Goal: Find specific page/section: Find specific page/section

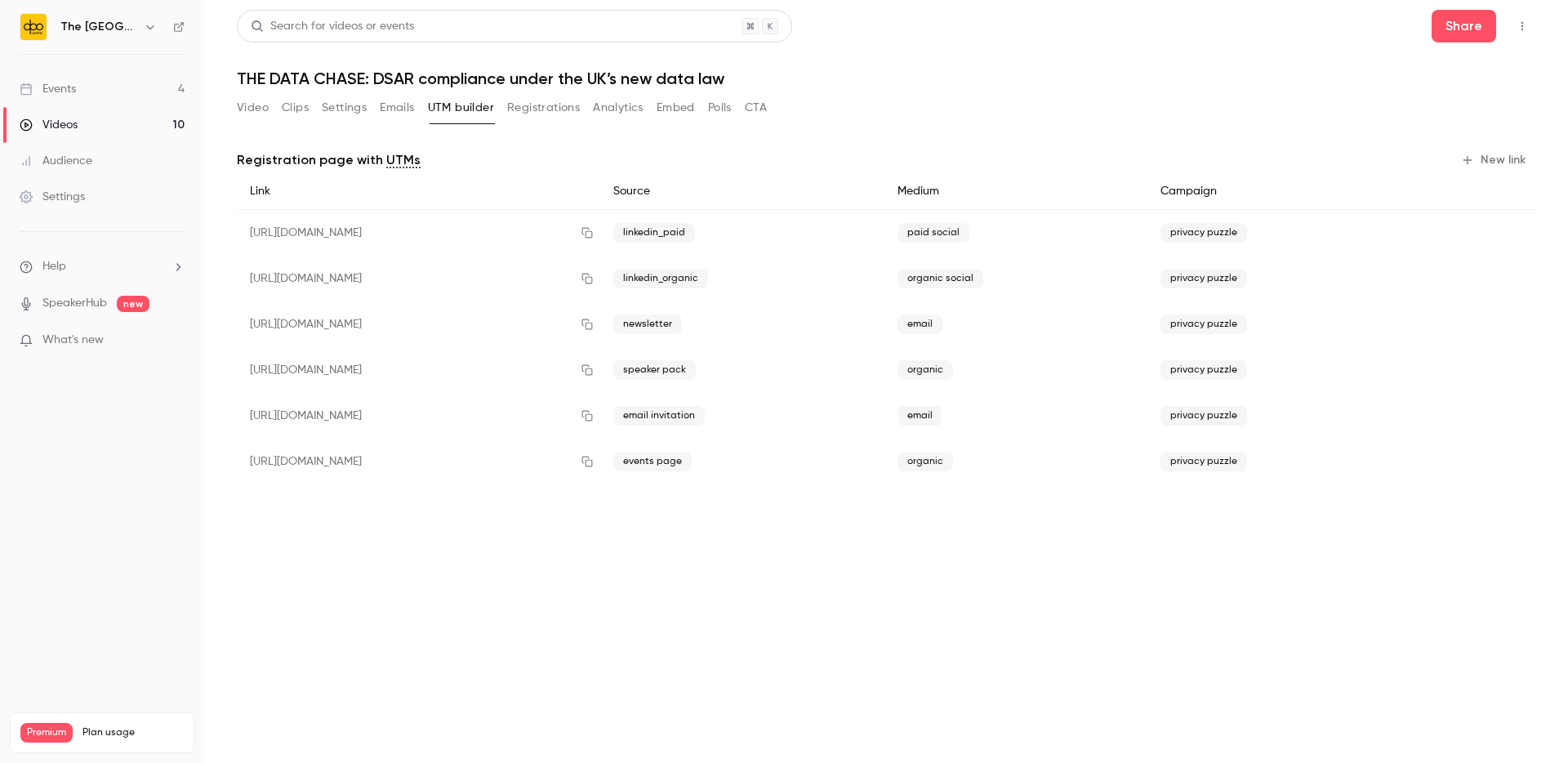
click at [87, 119] on link "Videos 10" at bounding box center [102, 124] width 204 height 36
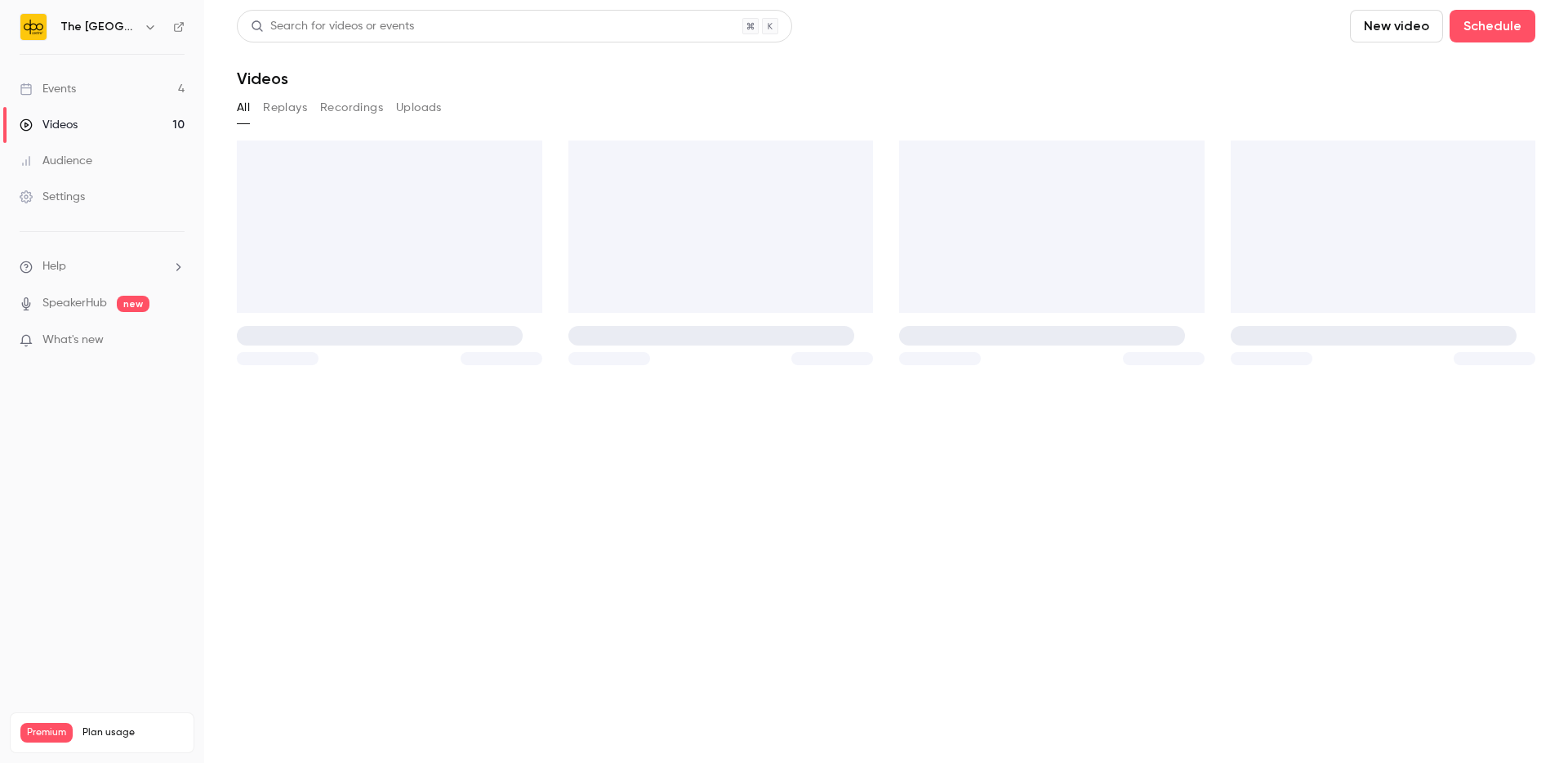
click at [79, 91] on link "Events 4" at bounding box center [102, 89] width 204 height 36
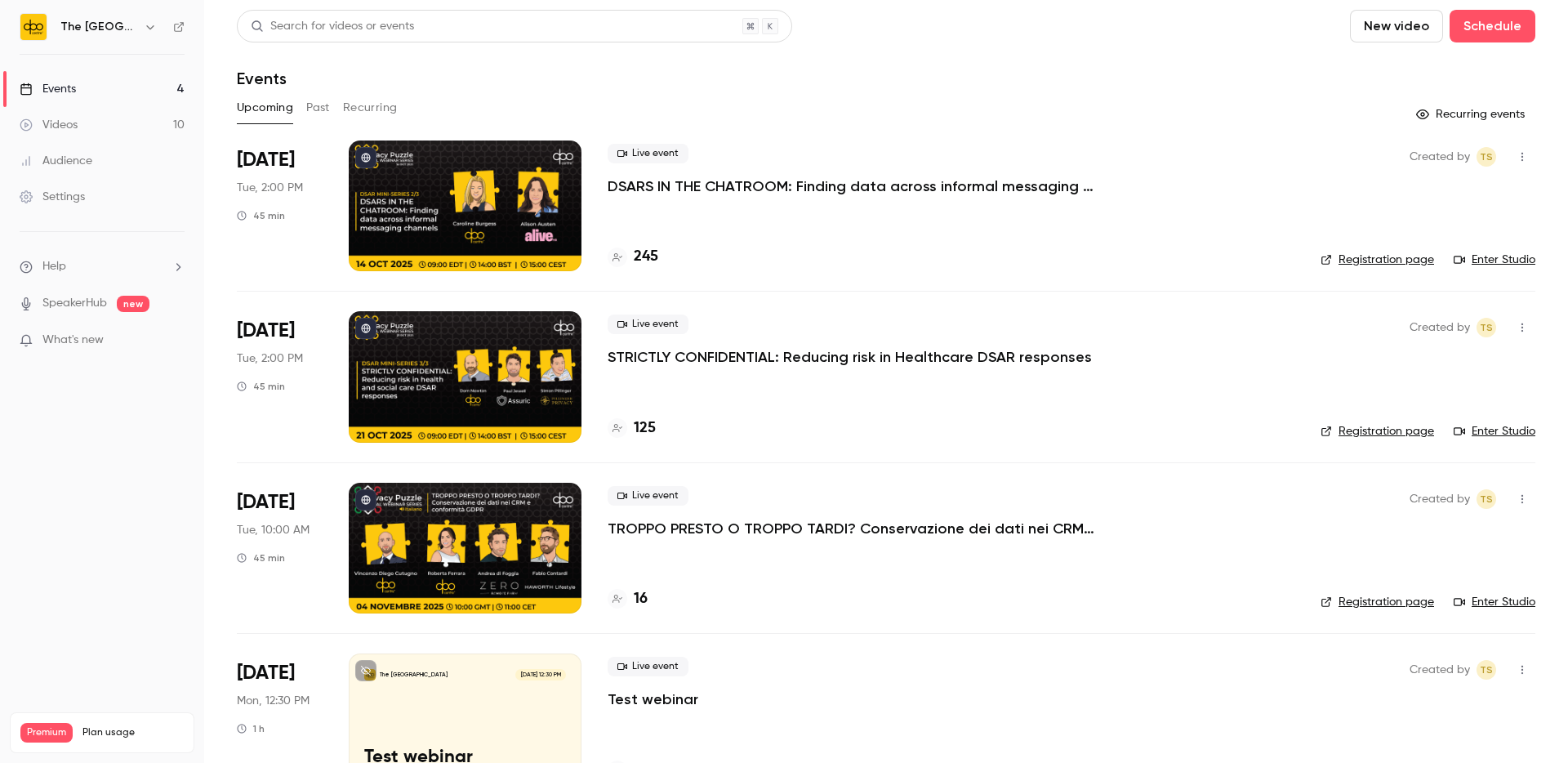
click at [489, 359] on div at bounding box center [464, 377] width 233 height 131
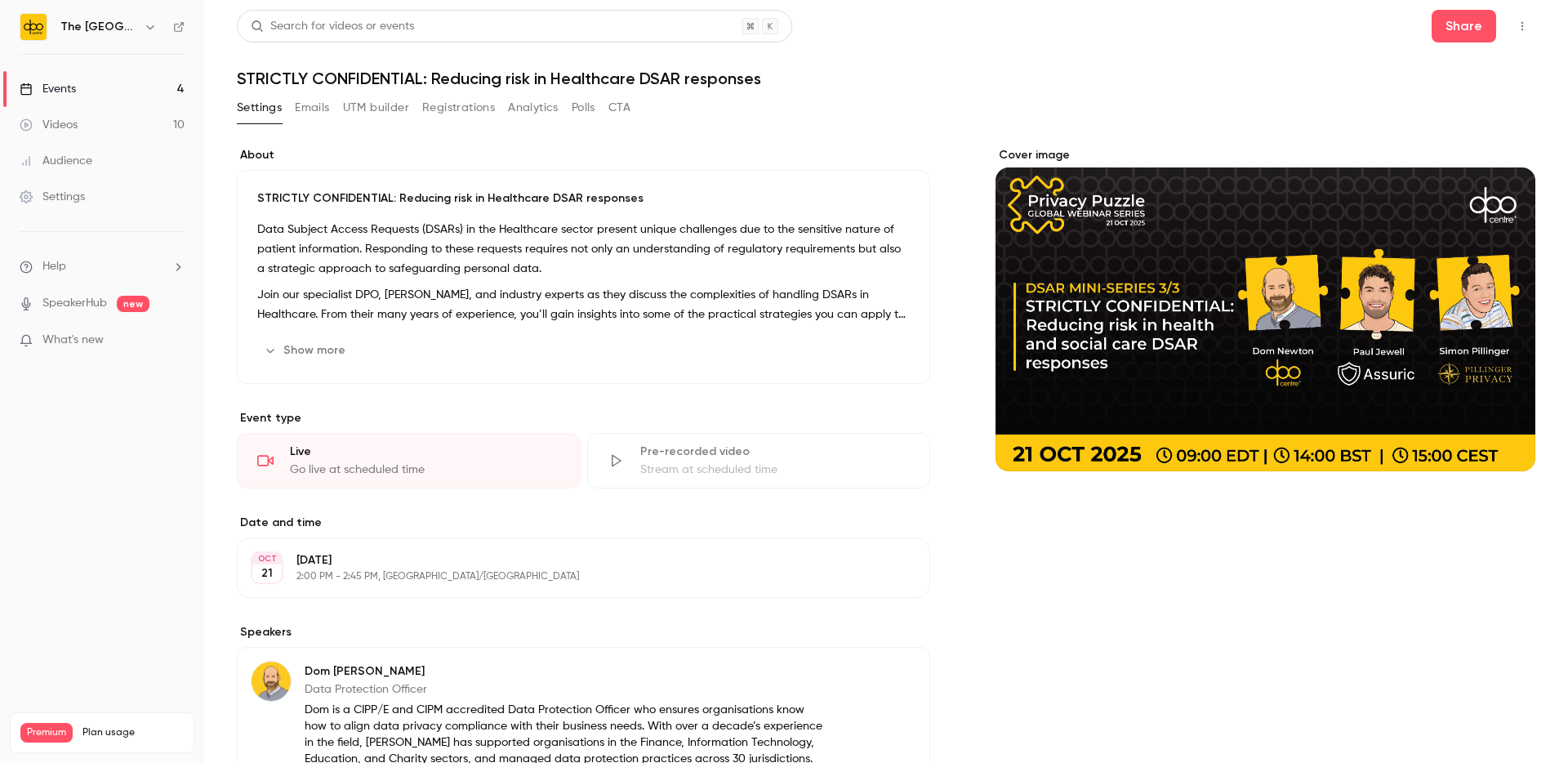
click at [390, 115] on button "UTM builder" at bounding box center [376, 108] width 66 height 26
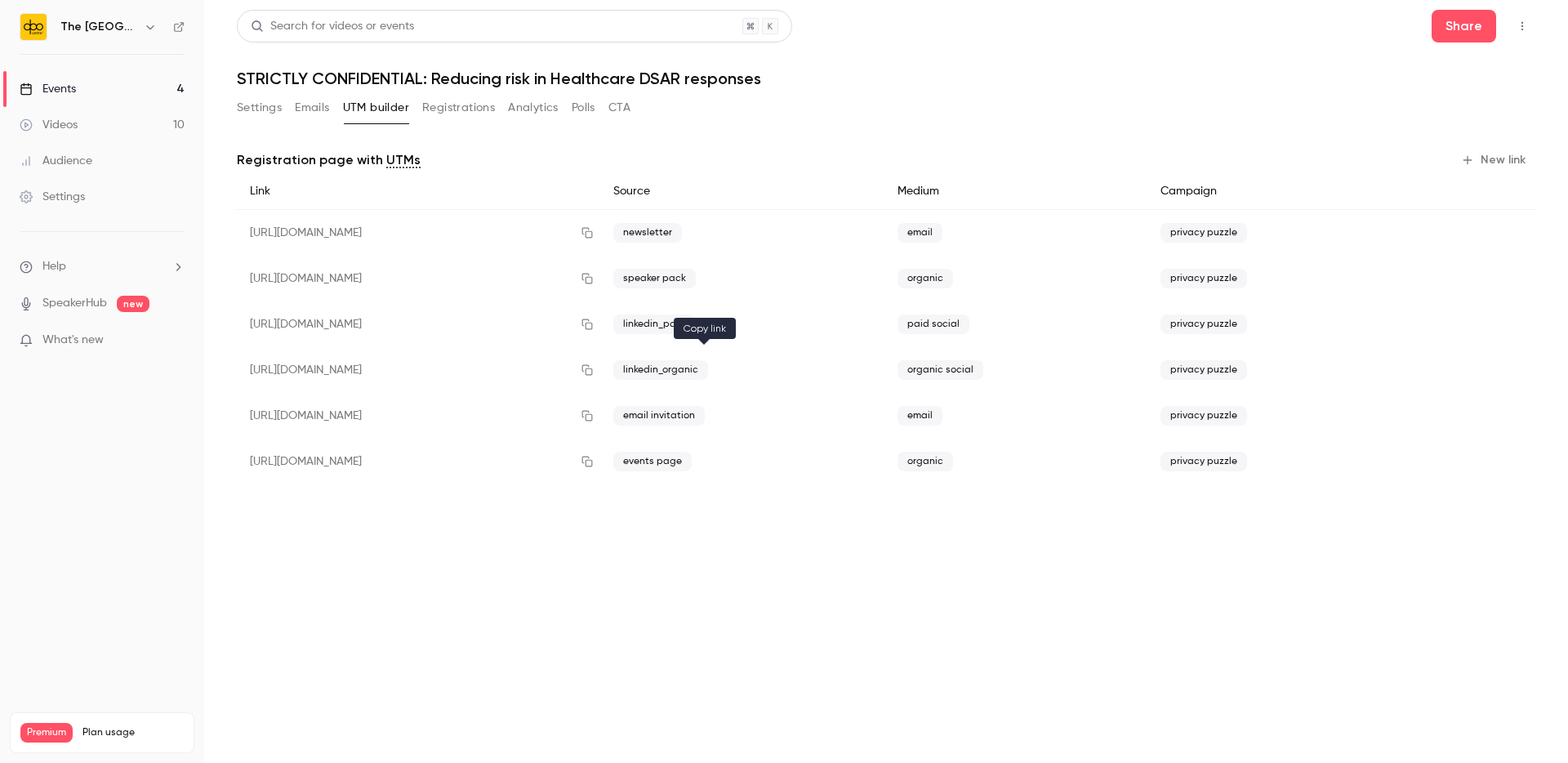
click at [593, 370] on icon "button" at bounding box center [587, 370] width 13 height 11
